Goal: Task Accomplishment & Management: Manage account settings

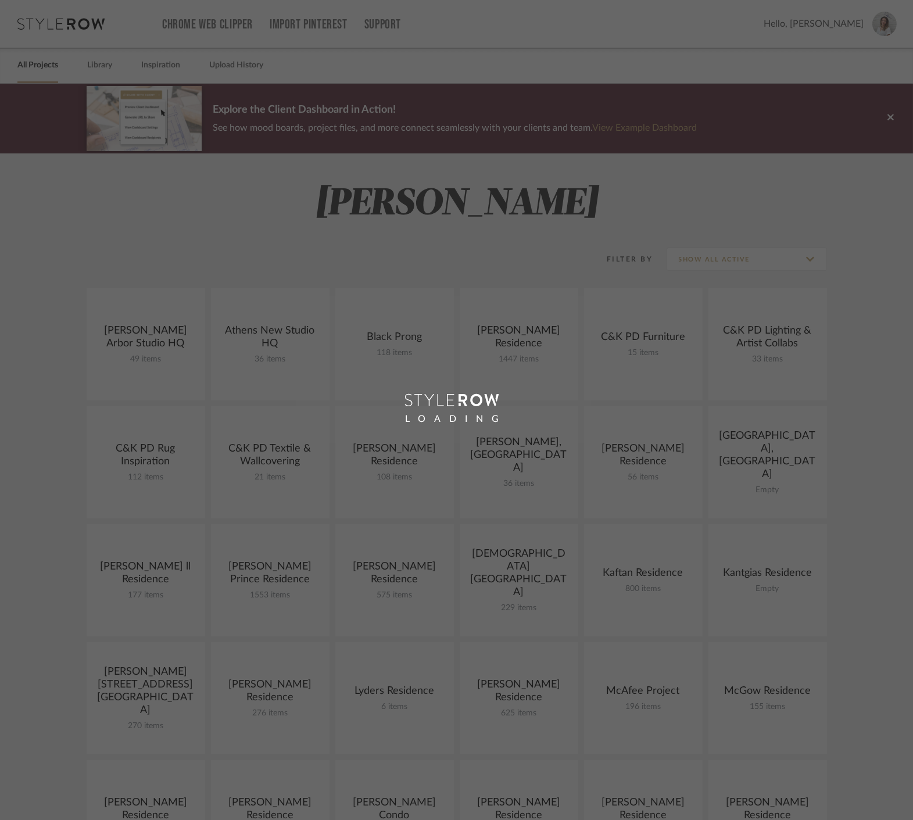
click at [265, 223] on div "LOADING" at bounding box center [456, 410] width 913 height 820
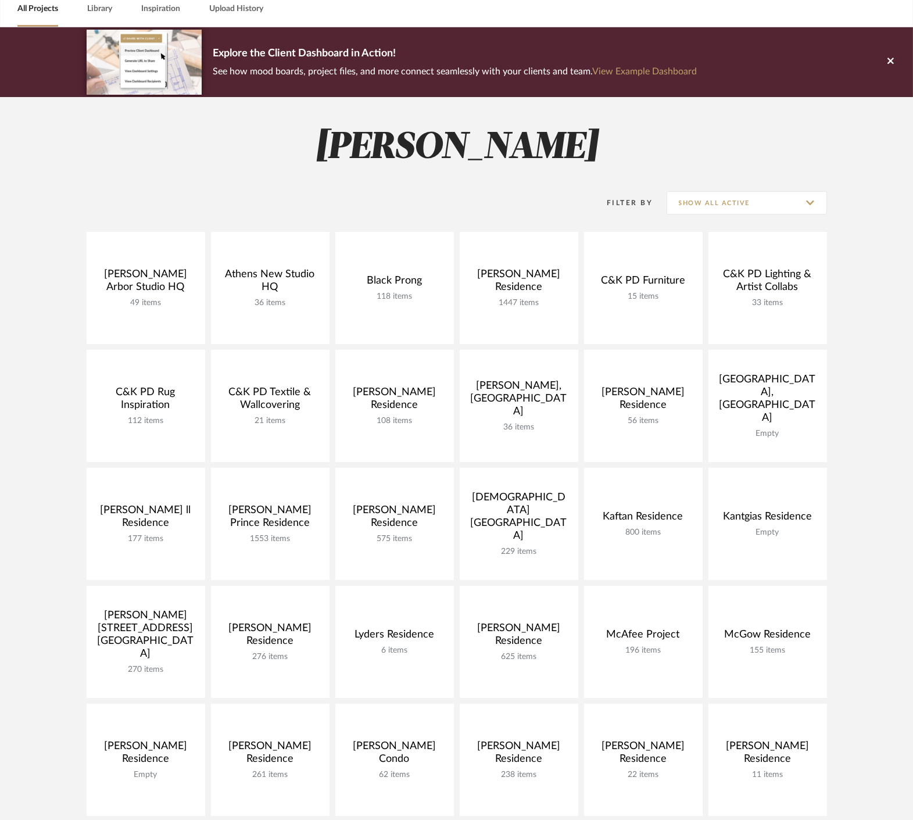
scroll to position [129, 0]
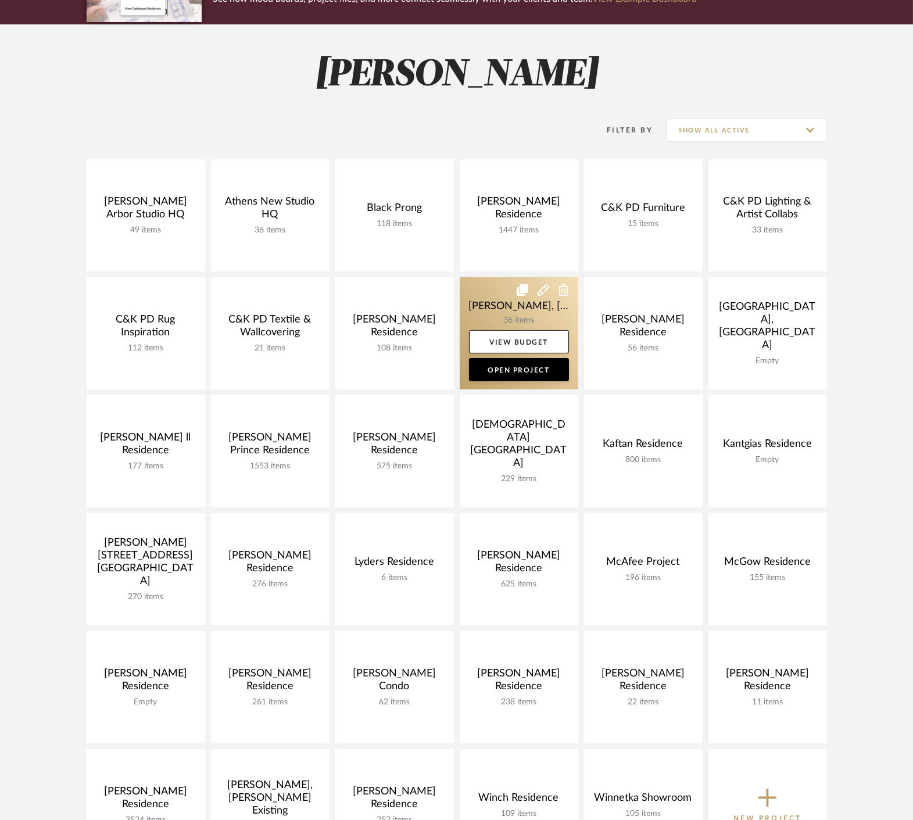
click at [498, 294] on link at bounding box center [519, 333] width 119 height 112
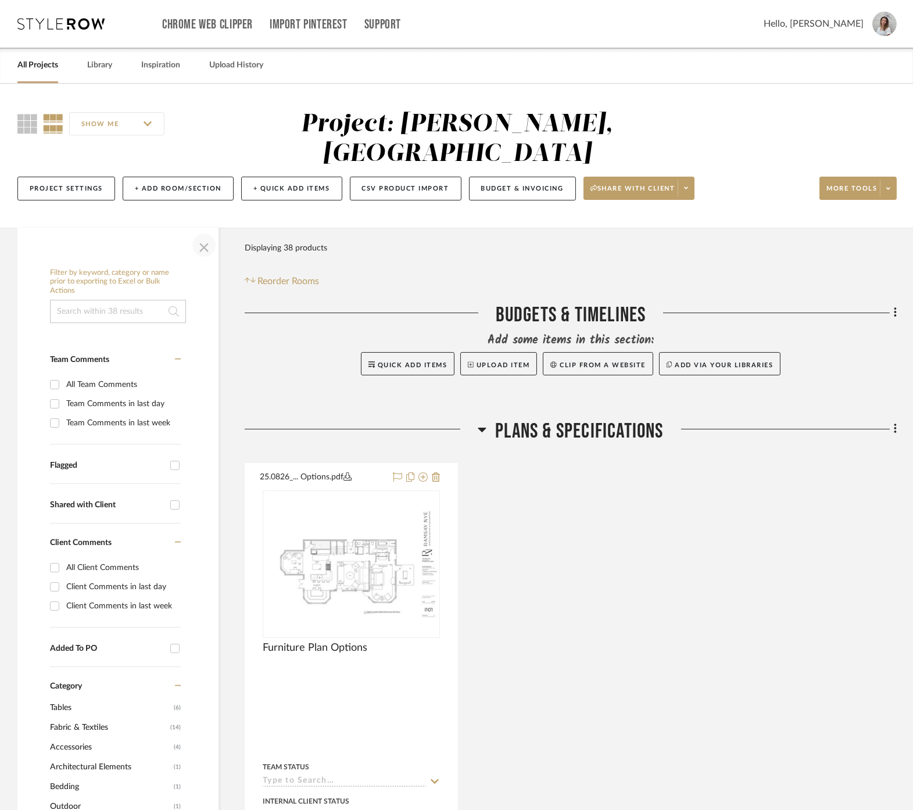
click at [195, 231] on span "button" at bounding box center [204, 245] width 28 height 28
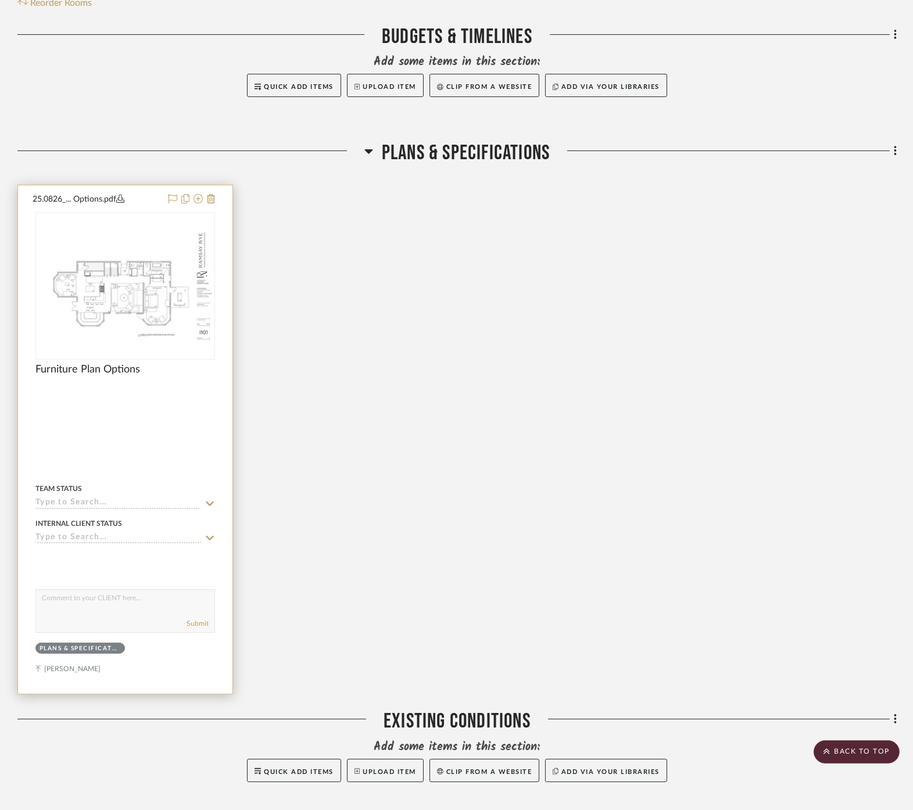
scroll to position [258, 0]
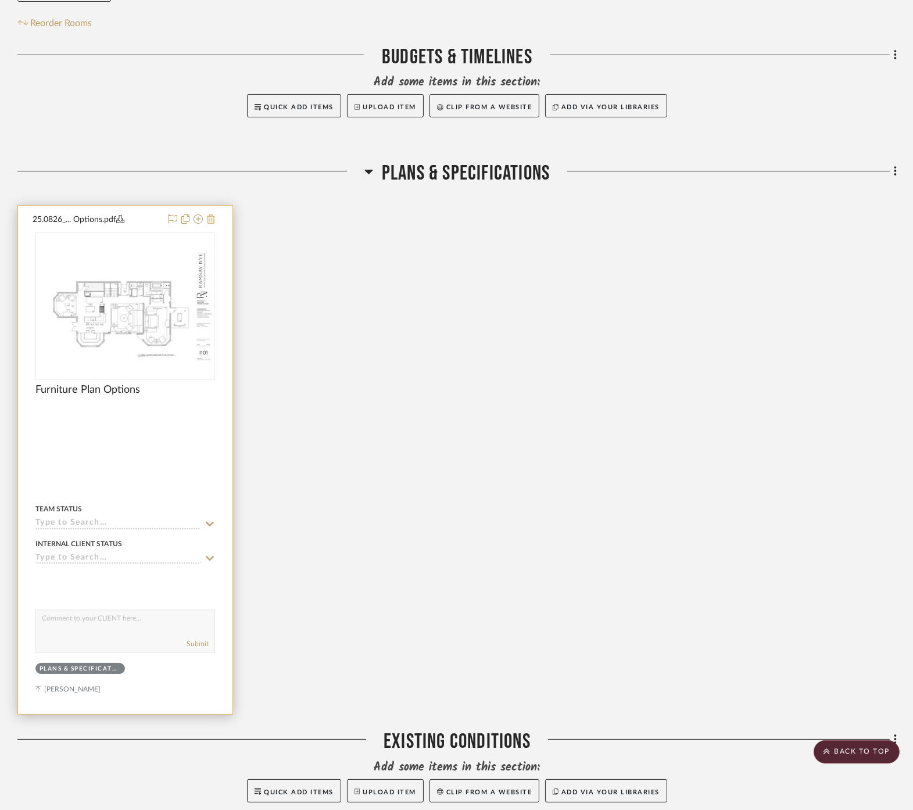
click at [212, 214] on icon at bounding box center [211, 218] width 8 height 9
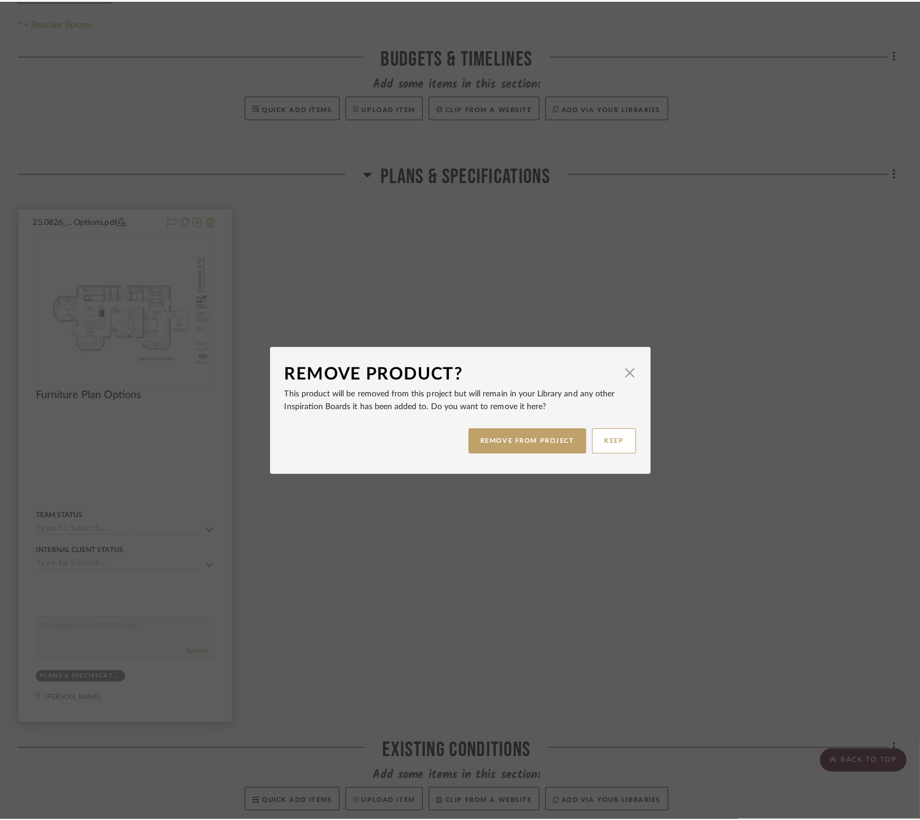
scroll to position [0, 0]
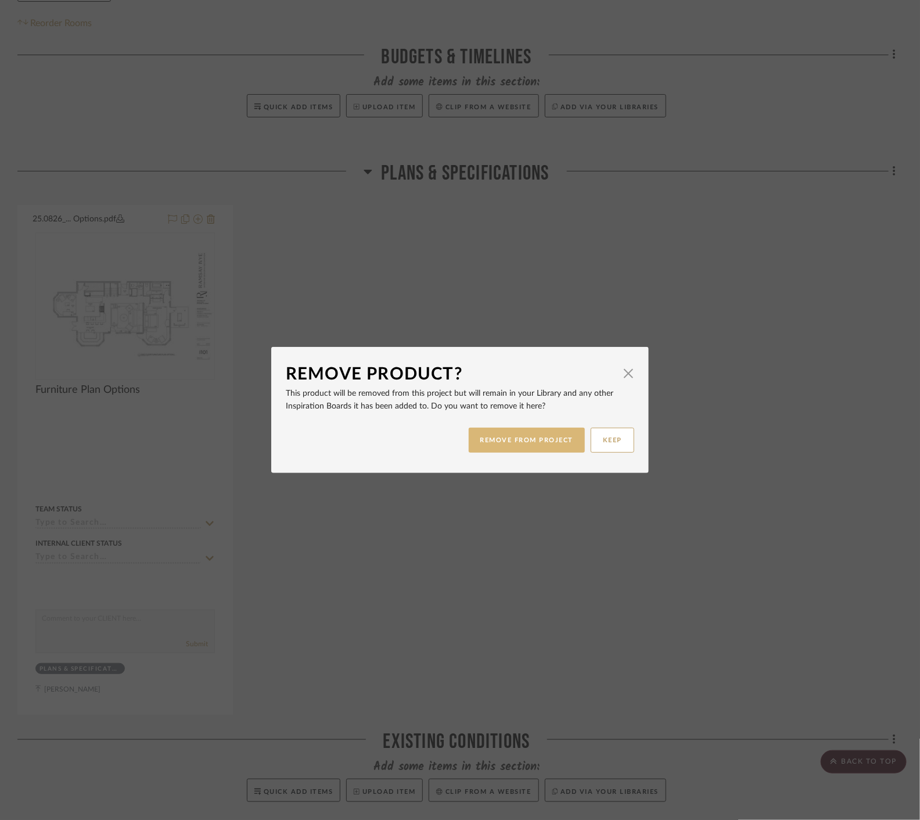
click at [545, 440] on button "REMOVE FROM PROJECT" at bounding box center [527, 440] width 117 height 25
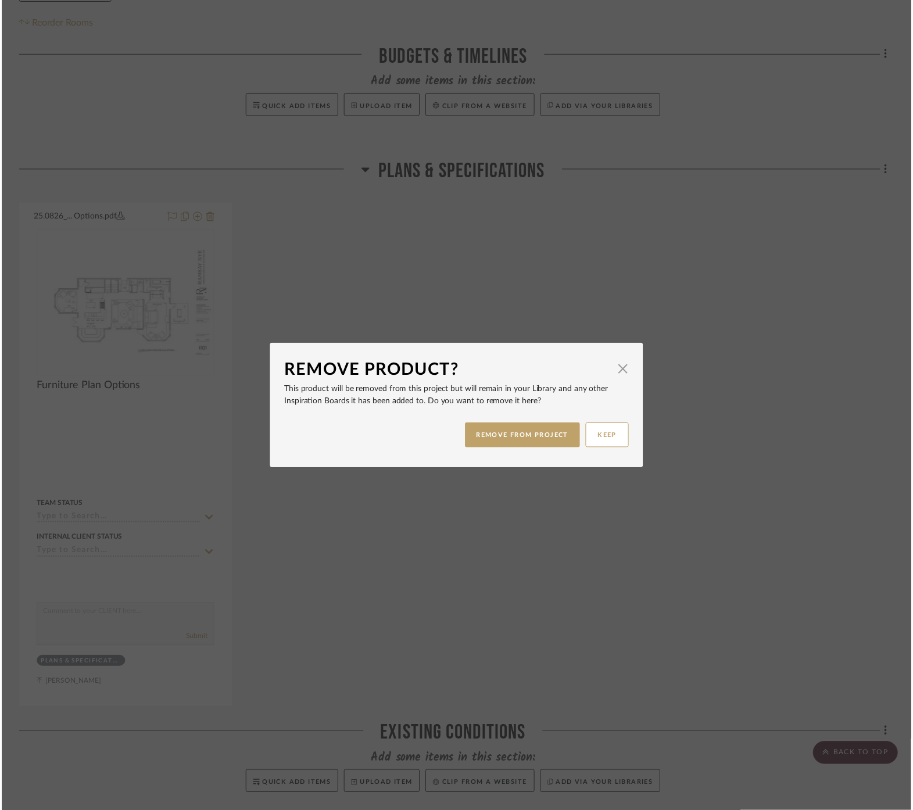
scroll to position [258, 0]
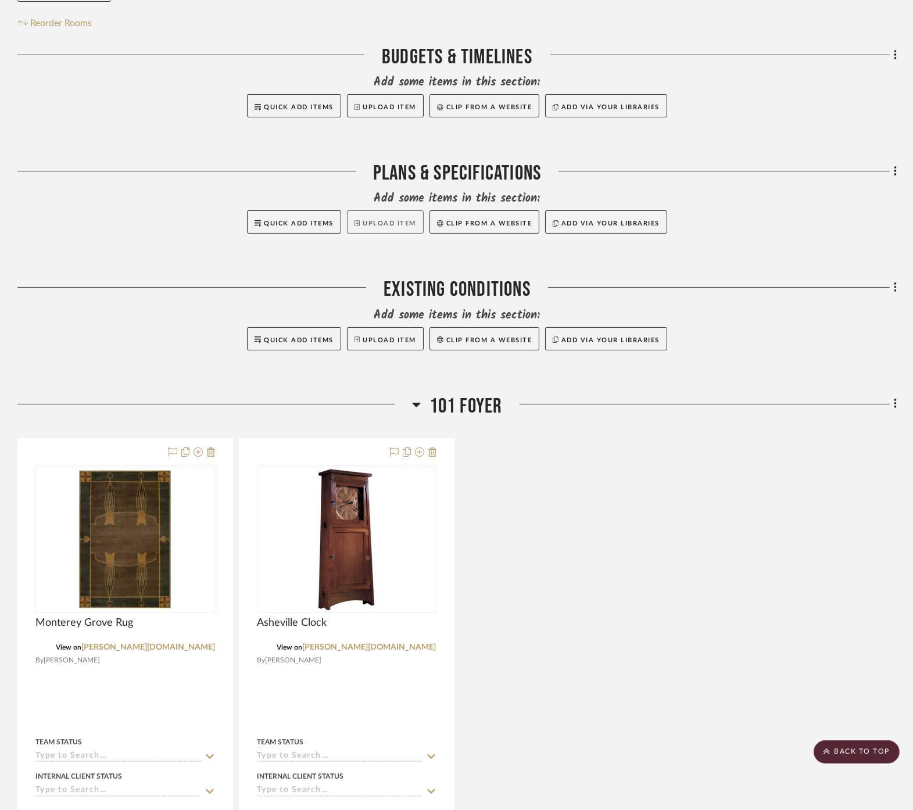
click at [389, 210] on button "Upload Item" at bounding box center [385, 221] width 77 height 23
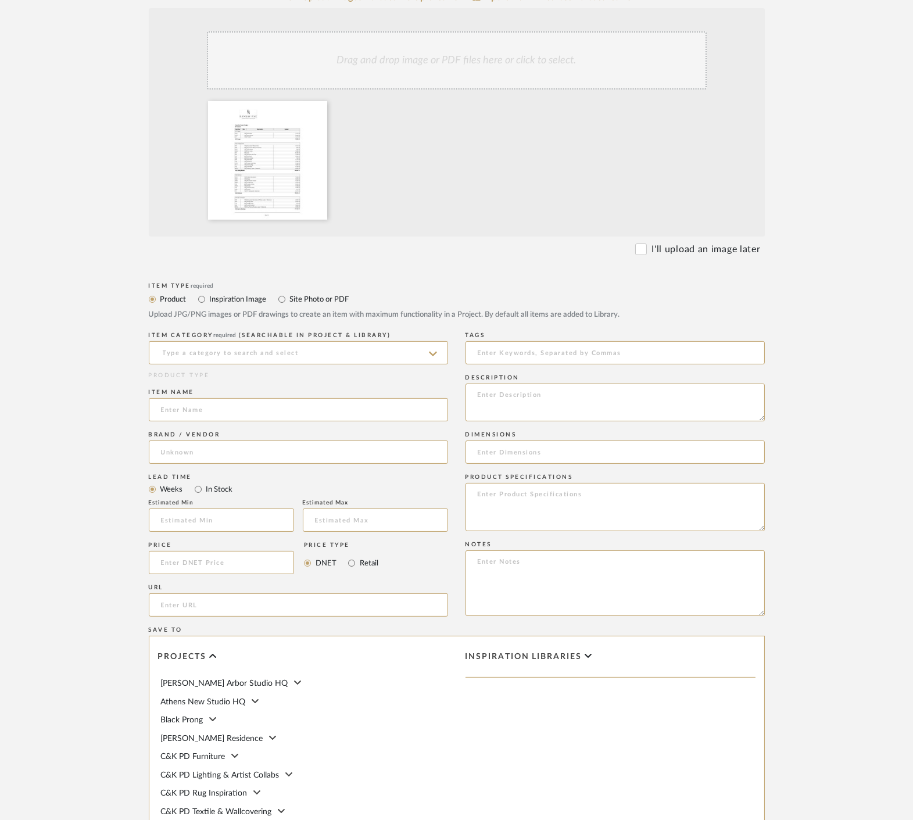
scroll to position [258, 0]
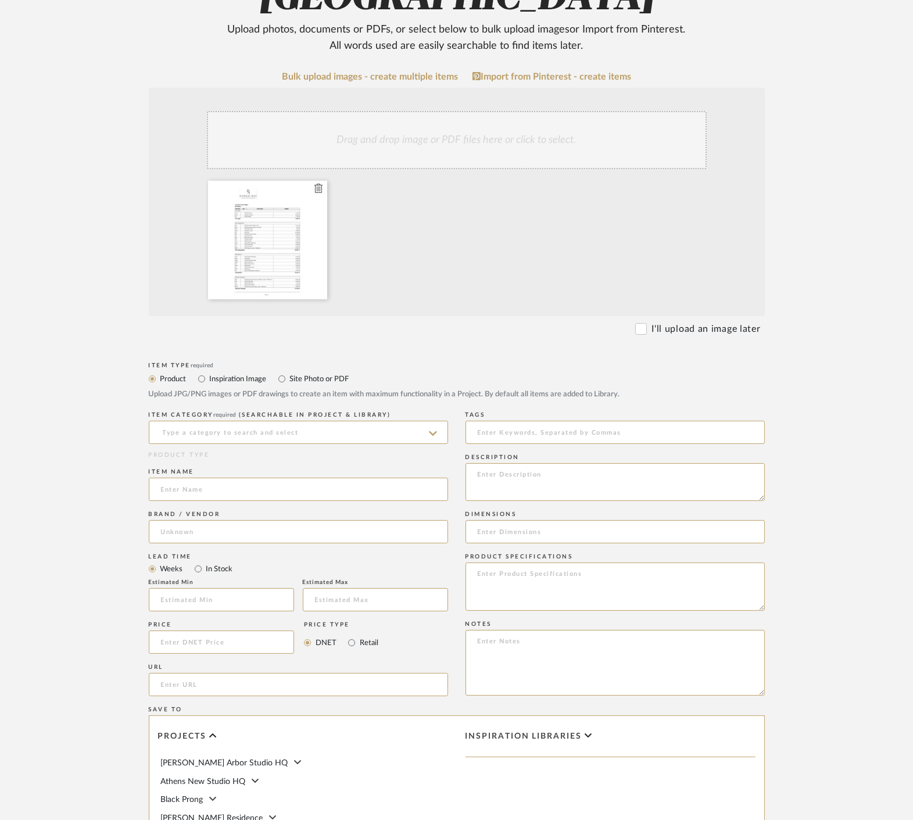
click at [318, 184] on icon at bounding box center [318, 188] width 8 height 9
click at [497, 362] on div "Item Type required" at bounding box center [457, 365] width 616 height 7
click at [279, 372] on input "Site Photo or PDF" at bounding box center [282, 379] width 14 height 14
radio input "true"
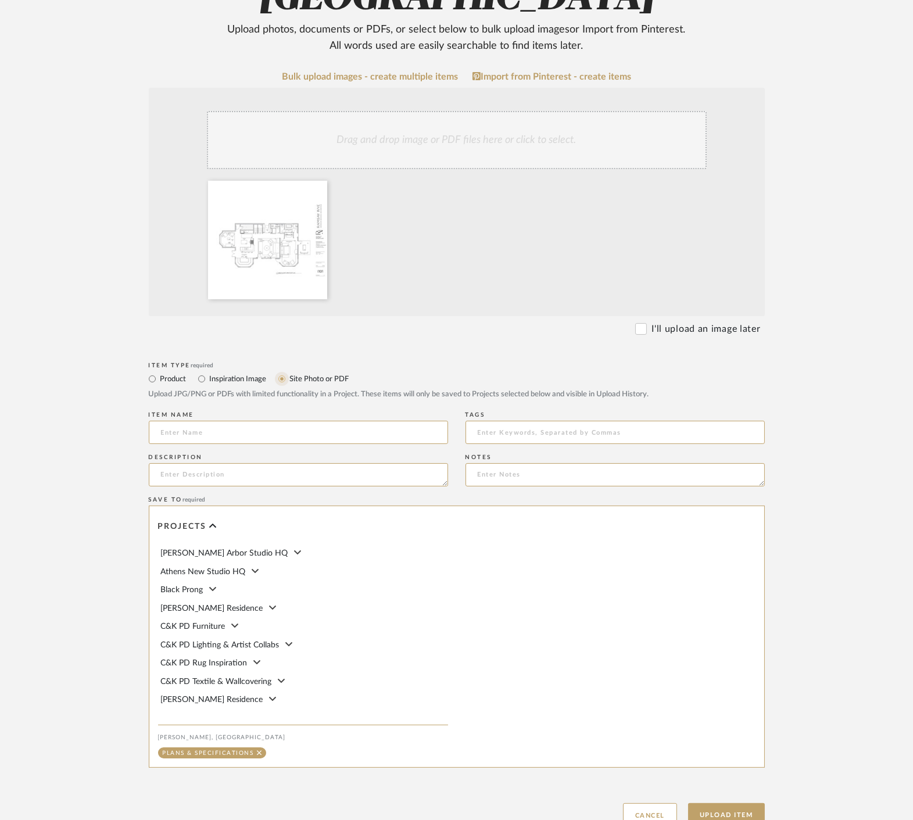
scroll to position [256, 0]
click at [239, 422] on input at bounding box center [298, 433] width 299 height 23
type input "Furniture Plan"
click at [118, 444] on form "Bulk upload images - create multiple items Import from Pinterest - create items…" at bounding box center [457, 451] width 740 height 756
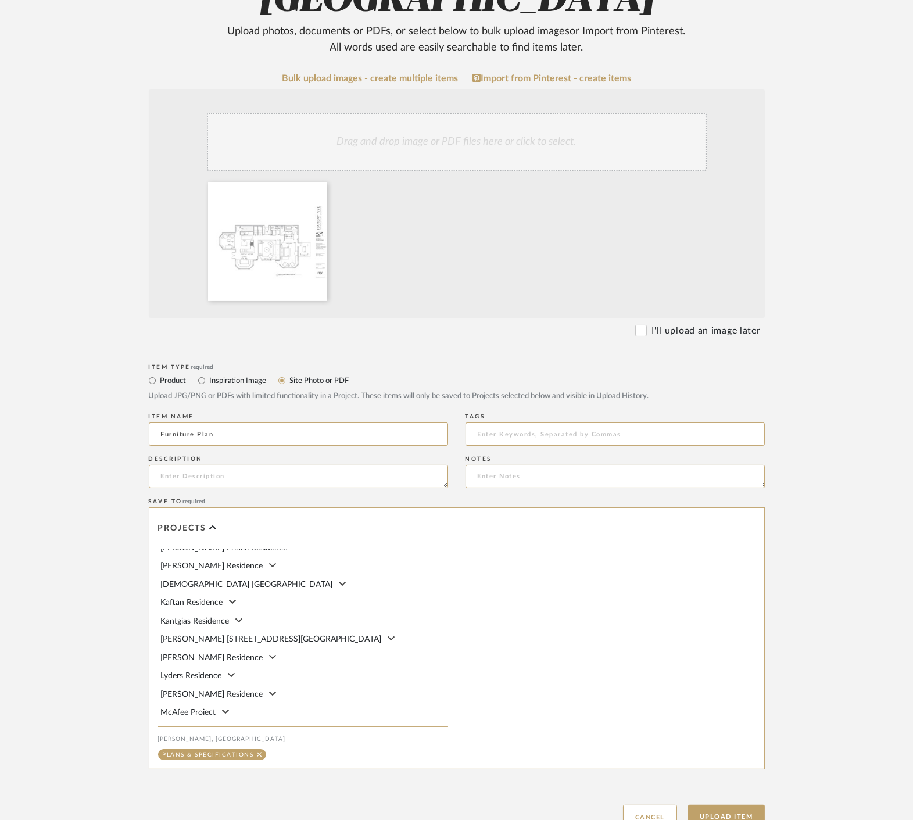
scroll to position [303, 0]
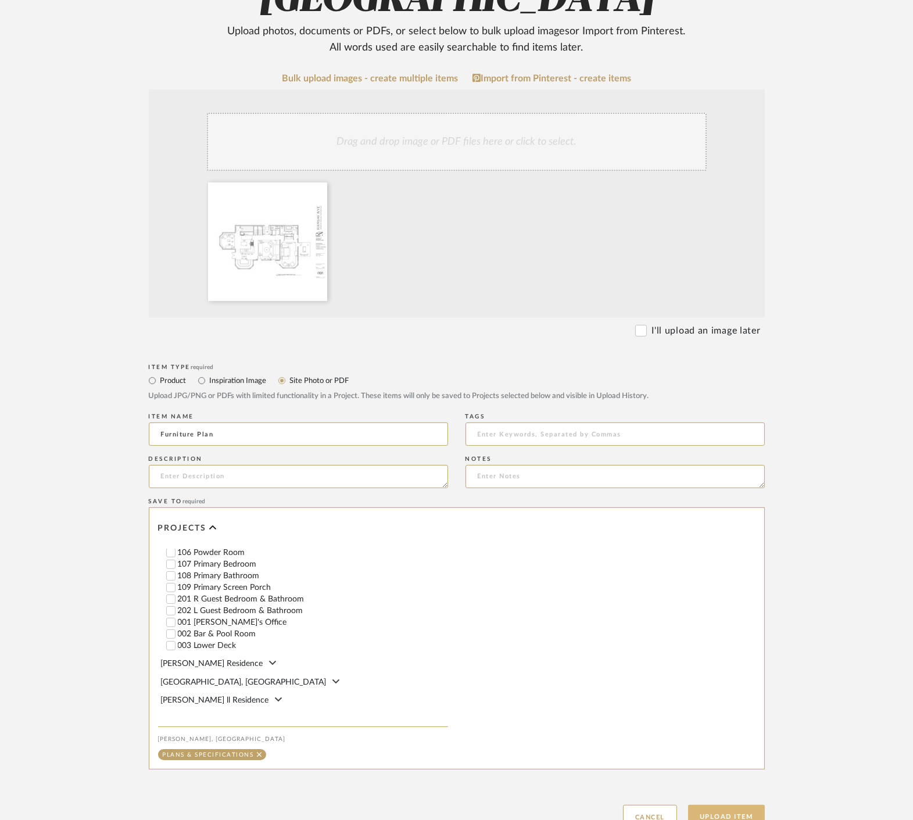
click at [738, 805] on button "Upload Item" at bounding box center [726, 817] width 77 height 24
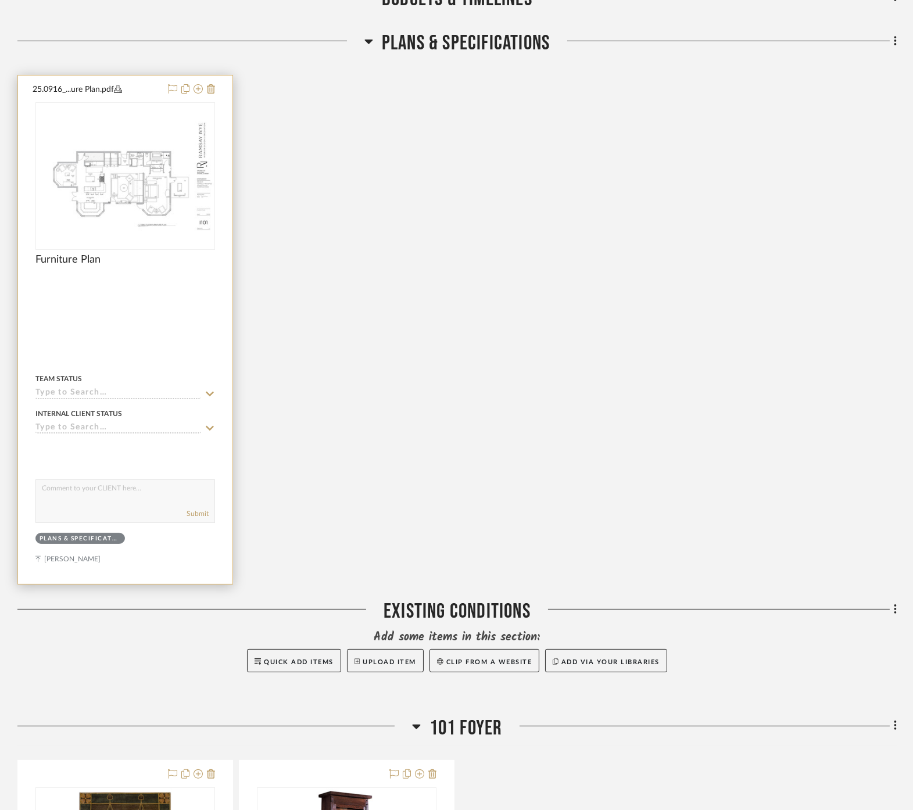
scroll to position [389, 0]
click at [173, 306] on div at bounding box center [125, 329] width 214 height 508
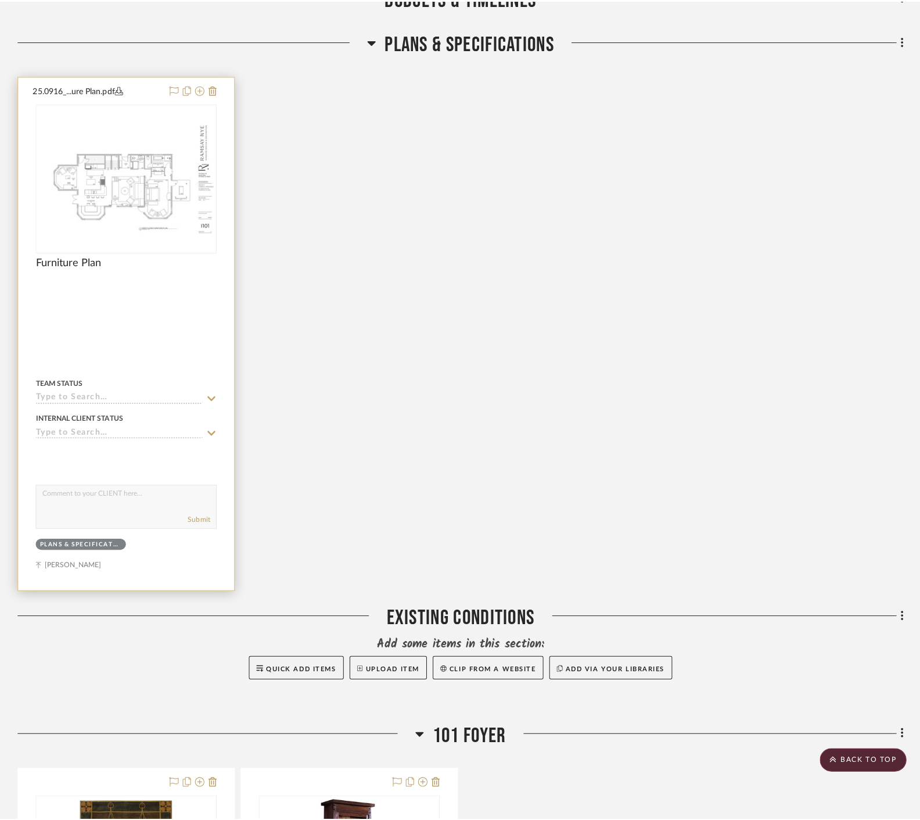
scroll to position [0, 0]
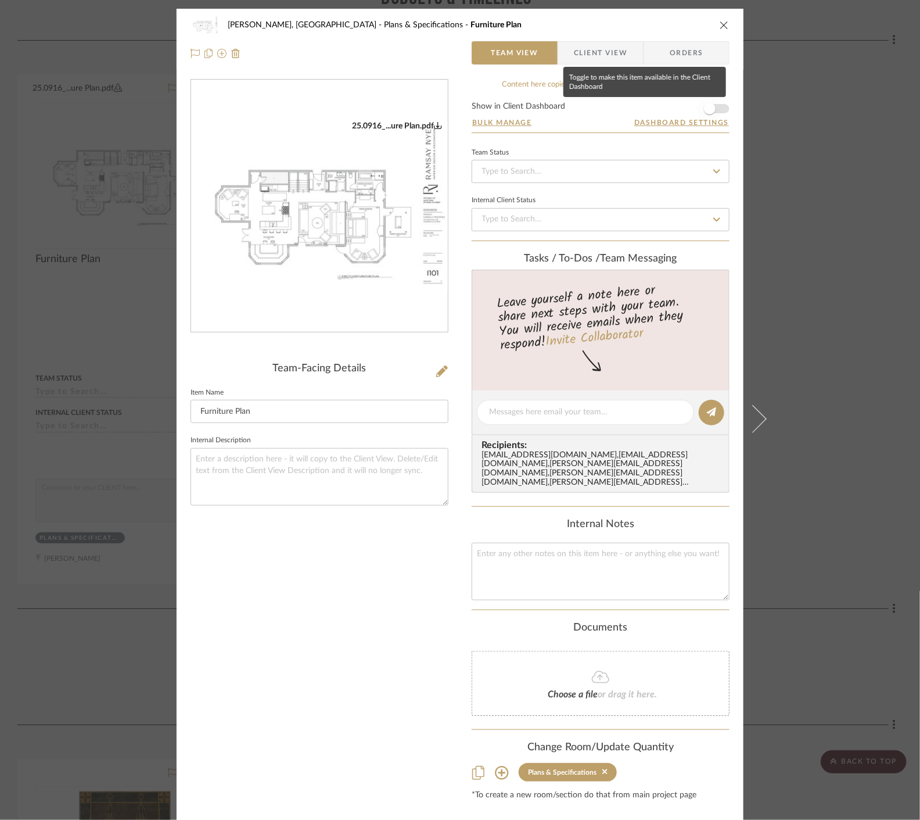
click at [707, 109] on span "button" at bounding box center [710, 109] width 12 height 12
click at [804, 138] on div "[PERSON_NAME], Clarkesville Plans & Specifications Furniture Plan Team View Cli…" at bounding box center [460, 410] width 920 height 820
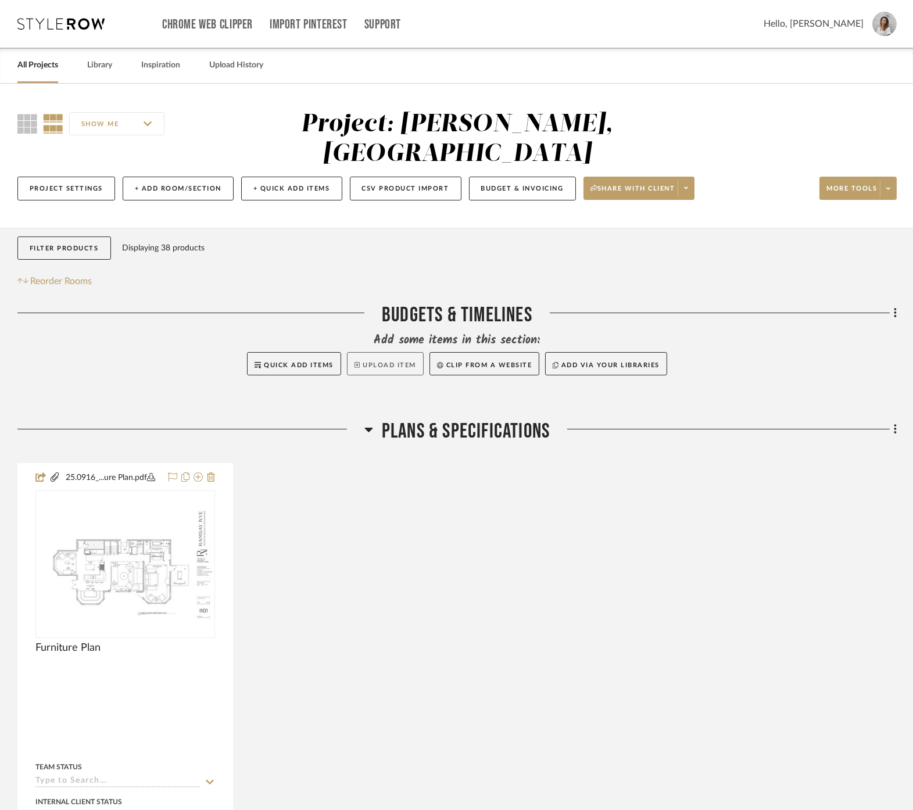
click at [379, 352] on button "Upload Item" at bounding box center [385, 363] width 77 height 23
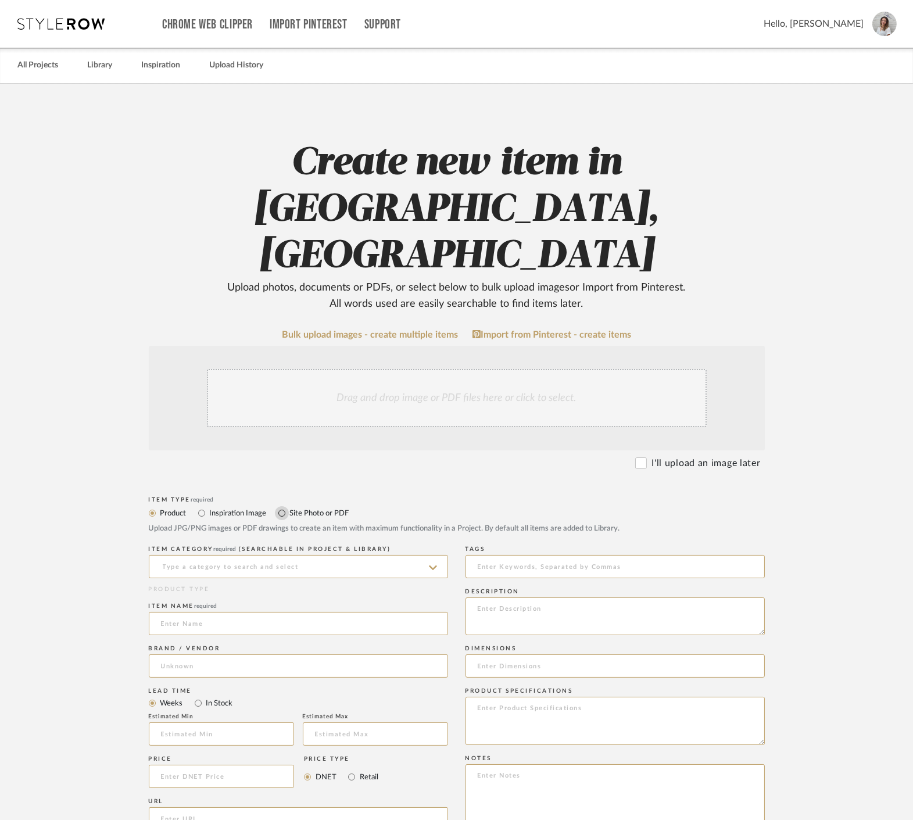
click at [286, 506] on input "Site Photo or PDF" at bounding box center [282, 513] width 14 height 14
radio input "true"
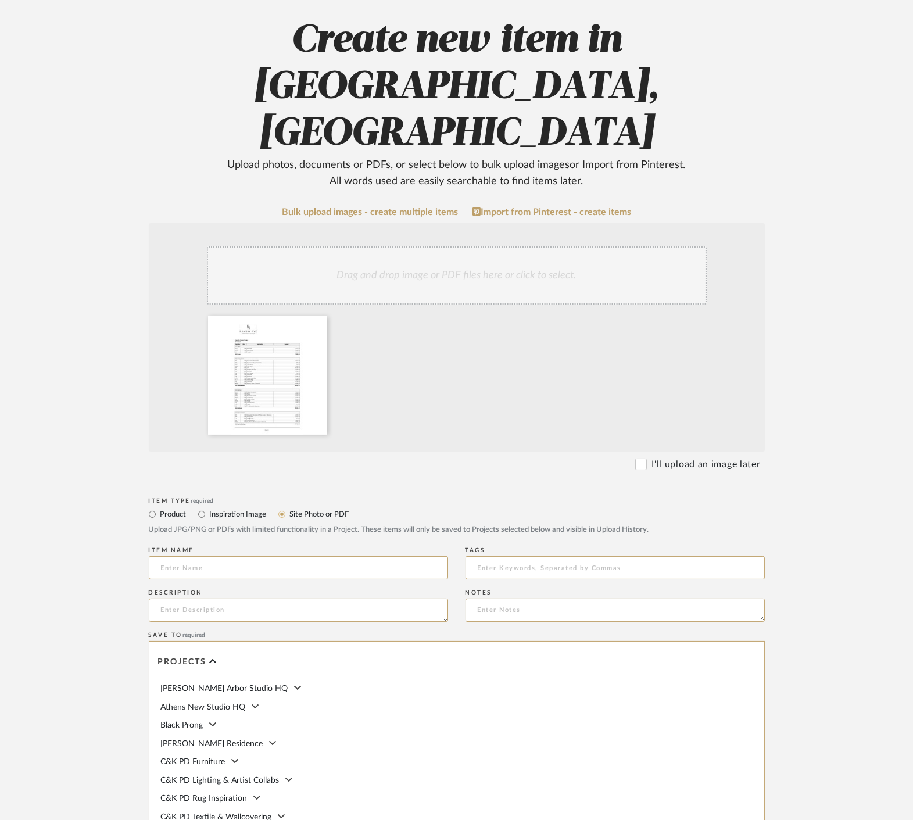
scroll to position [129, 0]
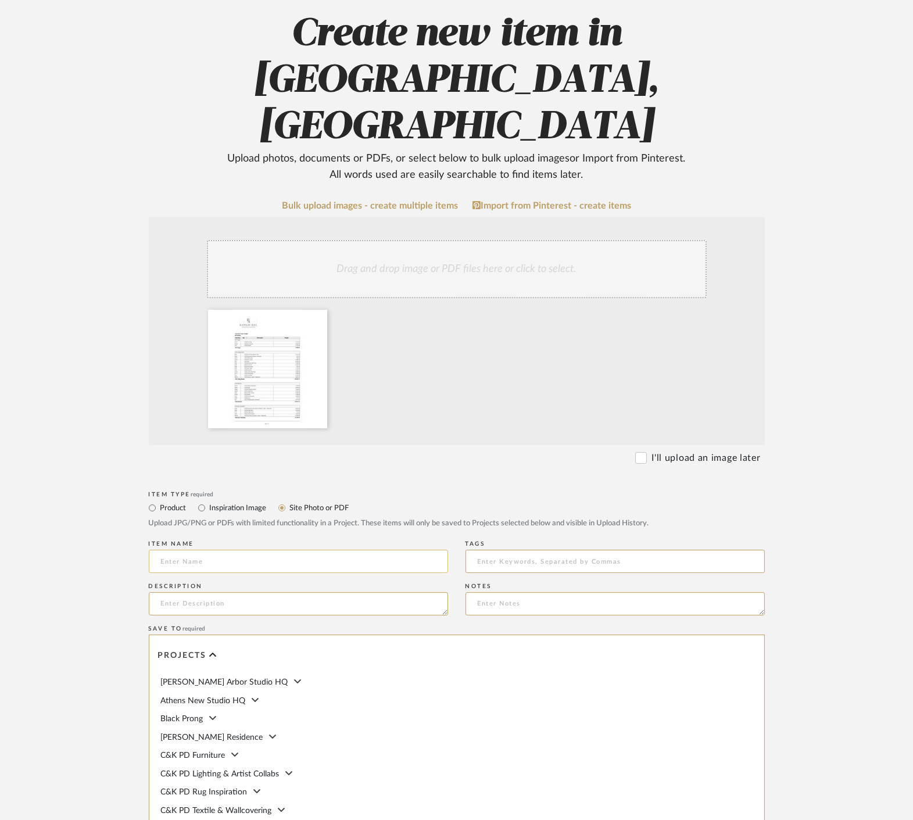
click at [271, 550] on input at bounding box center [298, 561] width 299 height 23
type input "Project Budget"
click at [56, 513] on upload-items "Create new item in [GEOGRAPHIC_DATA], [GEOGRAPHIC_DATA] Upload photos, document…" at bounding box center [456, 470] width 913 height 1031
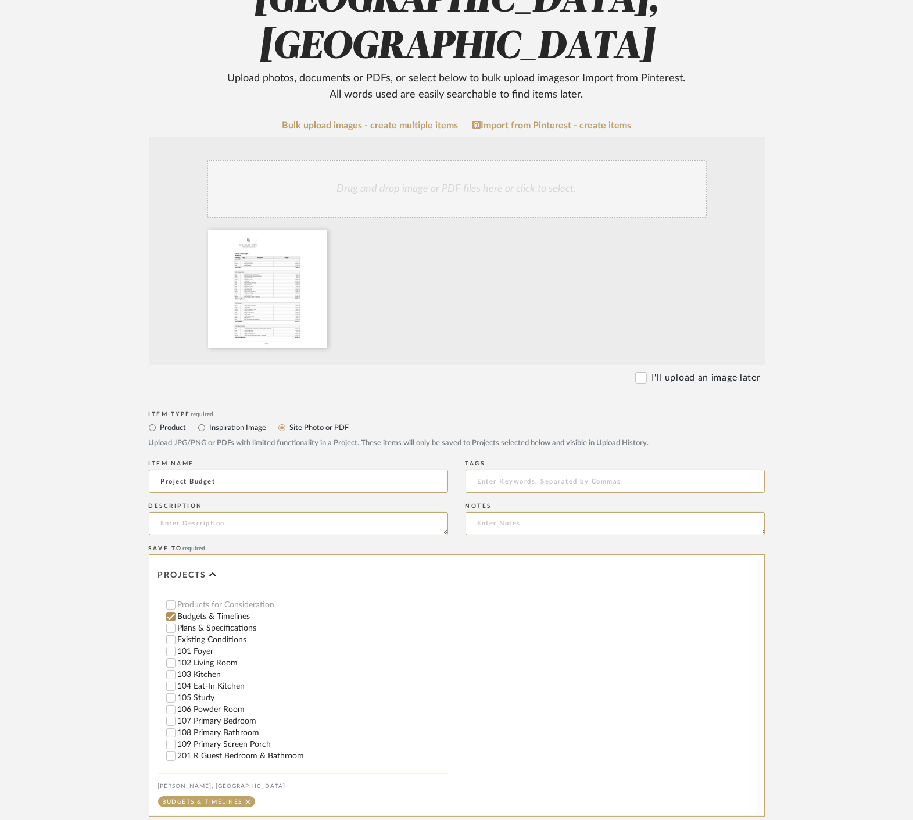
scroll to position [256, 0]
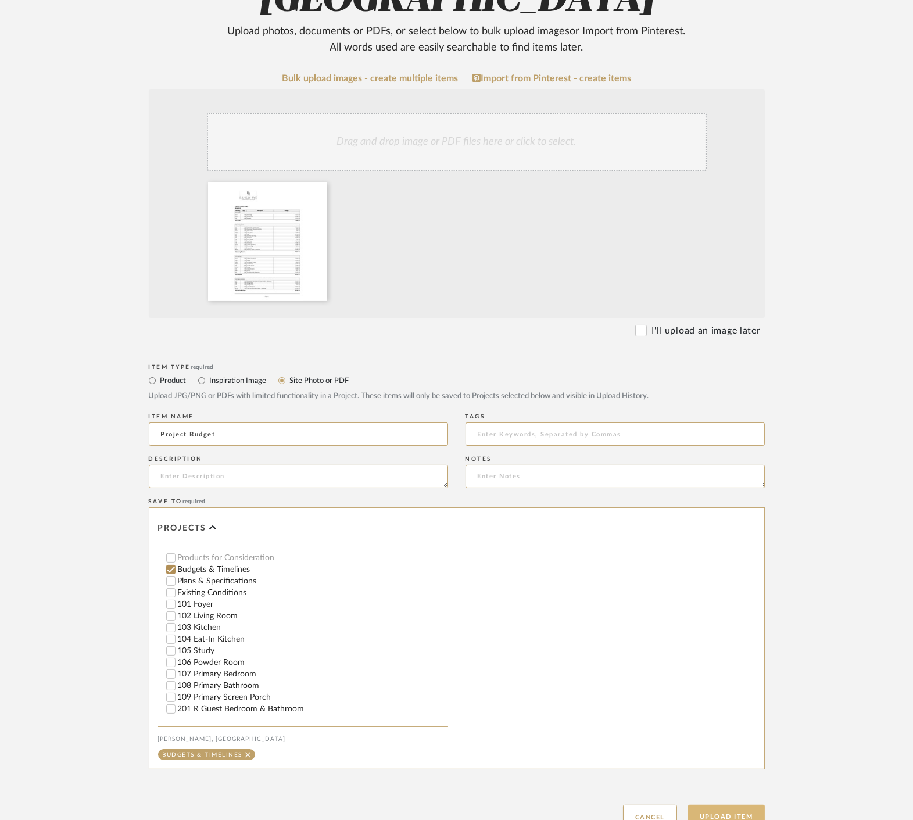
click at [737, 805] on button "Upload Item" at bounding box center [726, 817] width 77 height 24
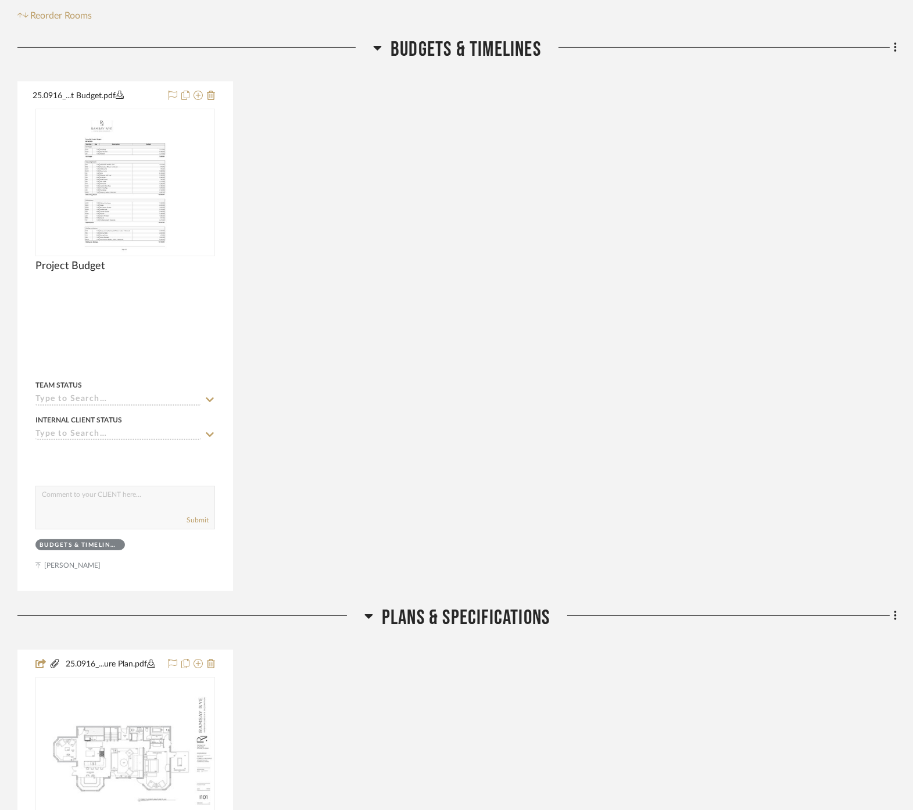
scroll to position [272, 0]
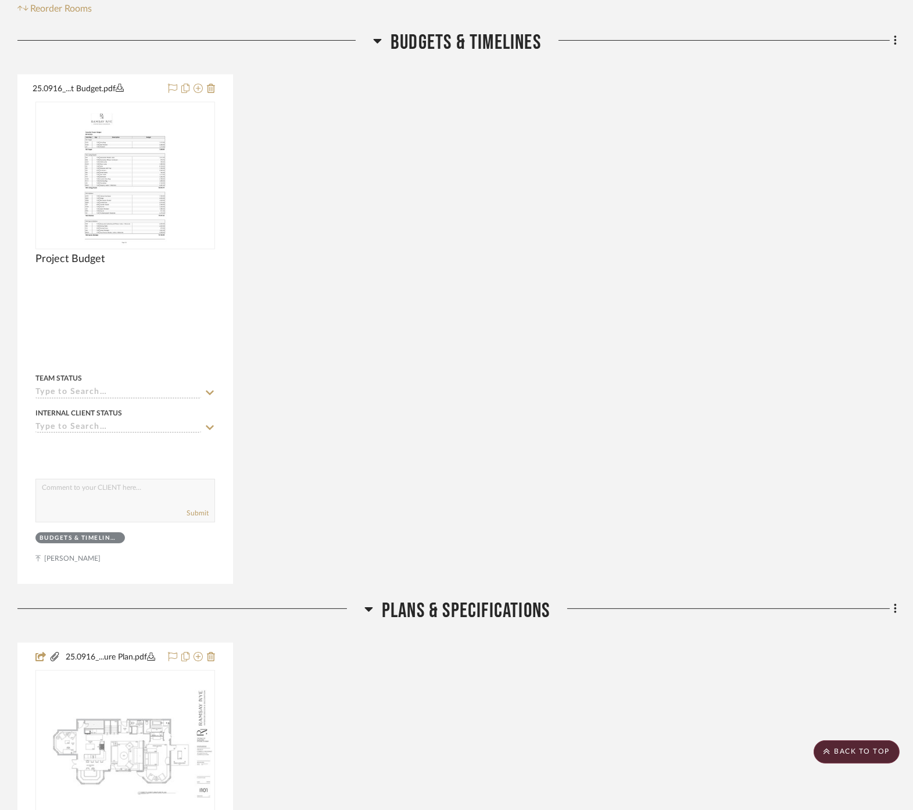
click at [516, 388] on div "25.0916_...t Budget.pdf Project Budget By Unknown Team Status Internal Client S…" at bounding box center [456, 329] width 879 height 510
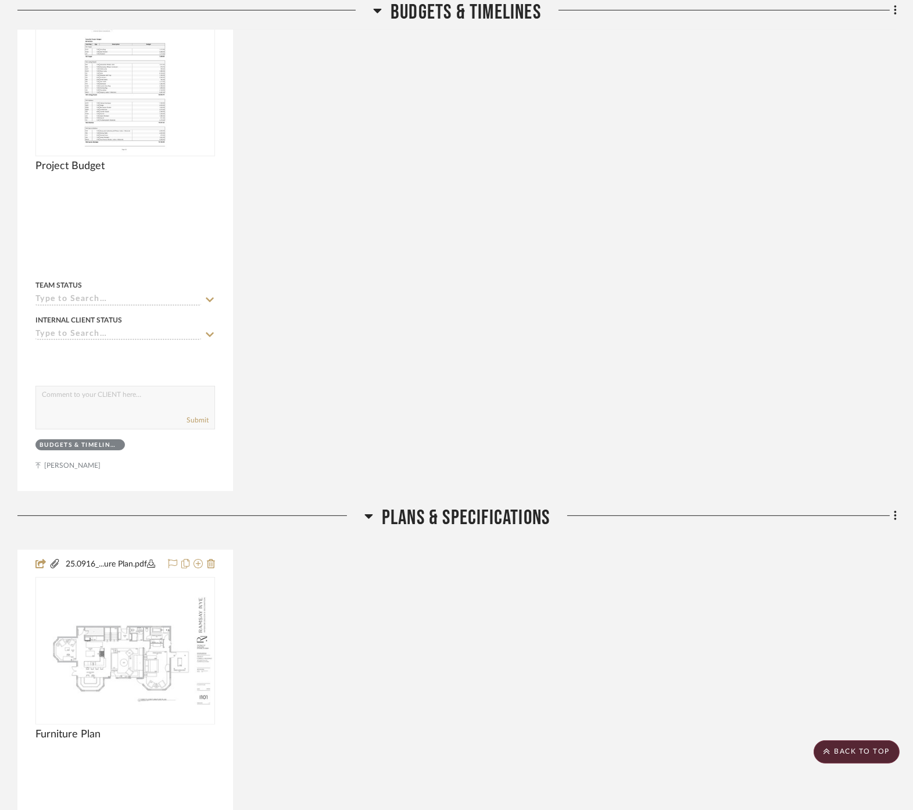
scroll to position [208, 0]
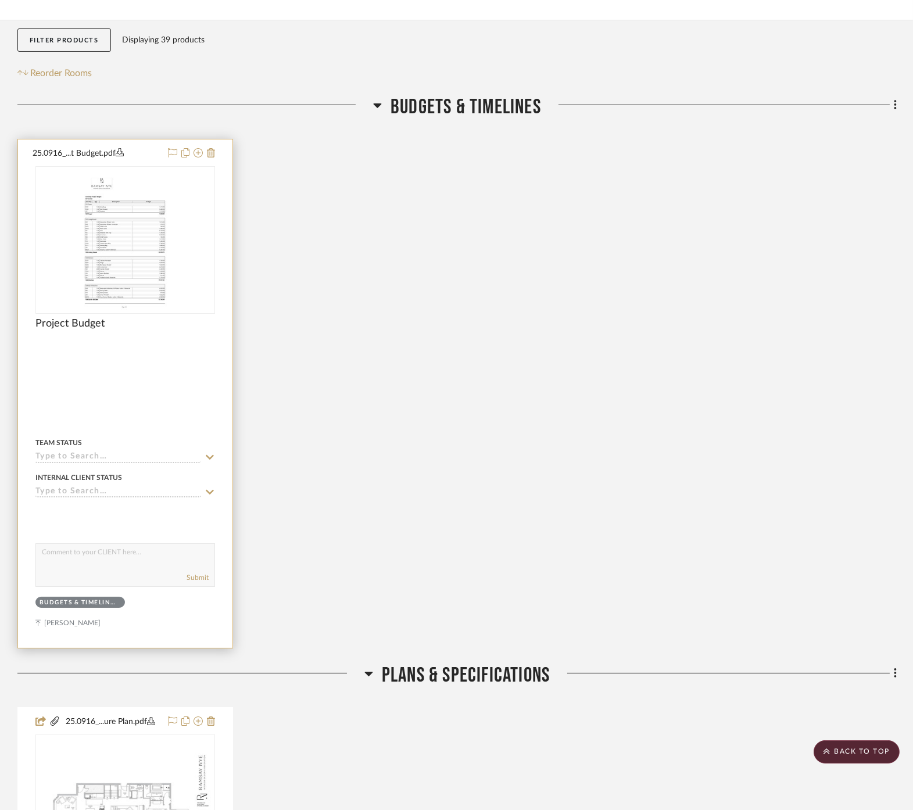
click at [209, 348] on div at bounding box center [125, 393] width 214 height 508
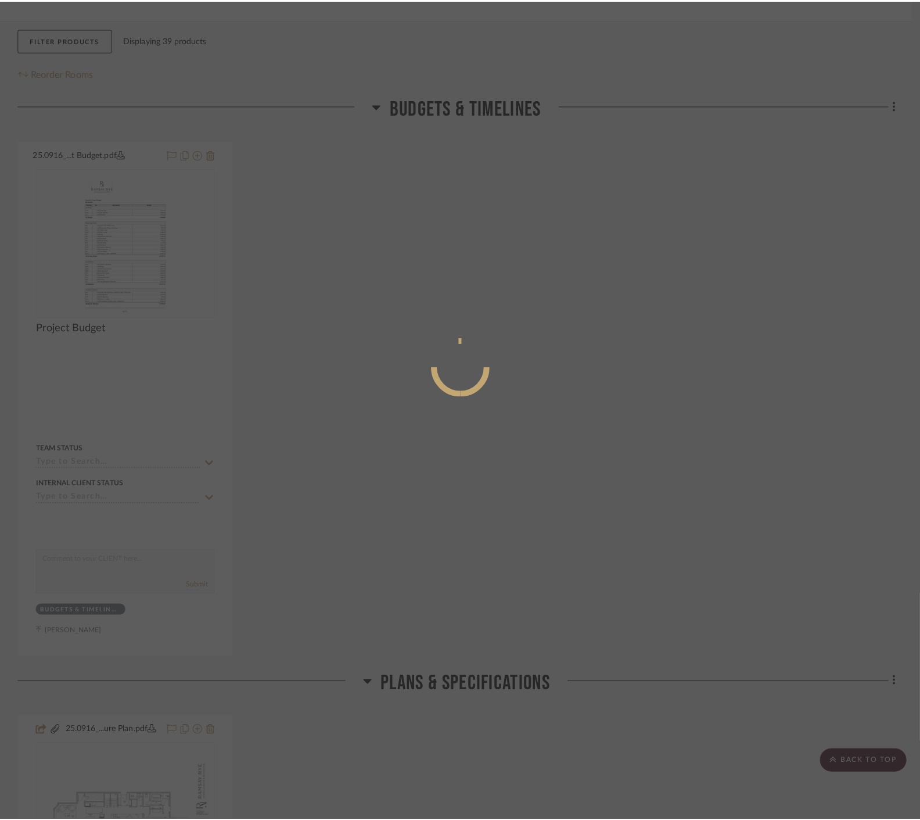
scroll to position [0, 0]
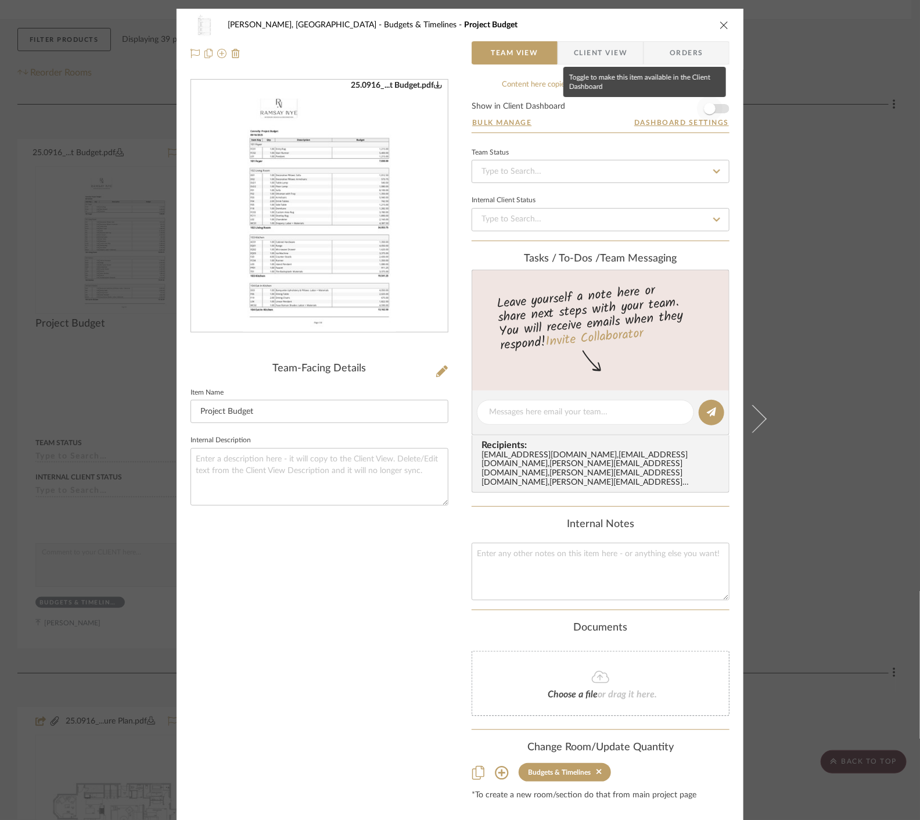
click at [712, 112] on span "button" at bounding box center [710, 109] width 26 height 26
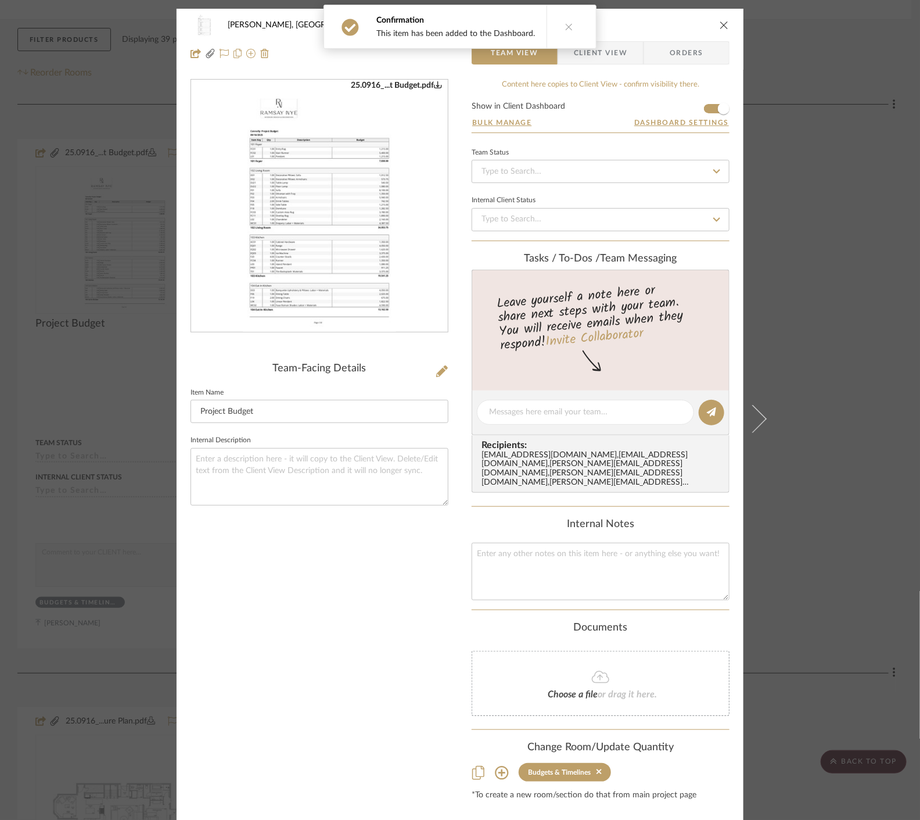
click at [841, 244] on div "[PERSON_NAME], Clarkesville Budgets & Timelines Project Budget Team View Client…" at bounding box center [460, 410] width 920 height 820
